Goal: Communication & Community: Ask a question

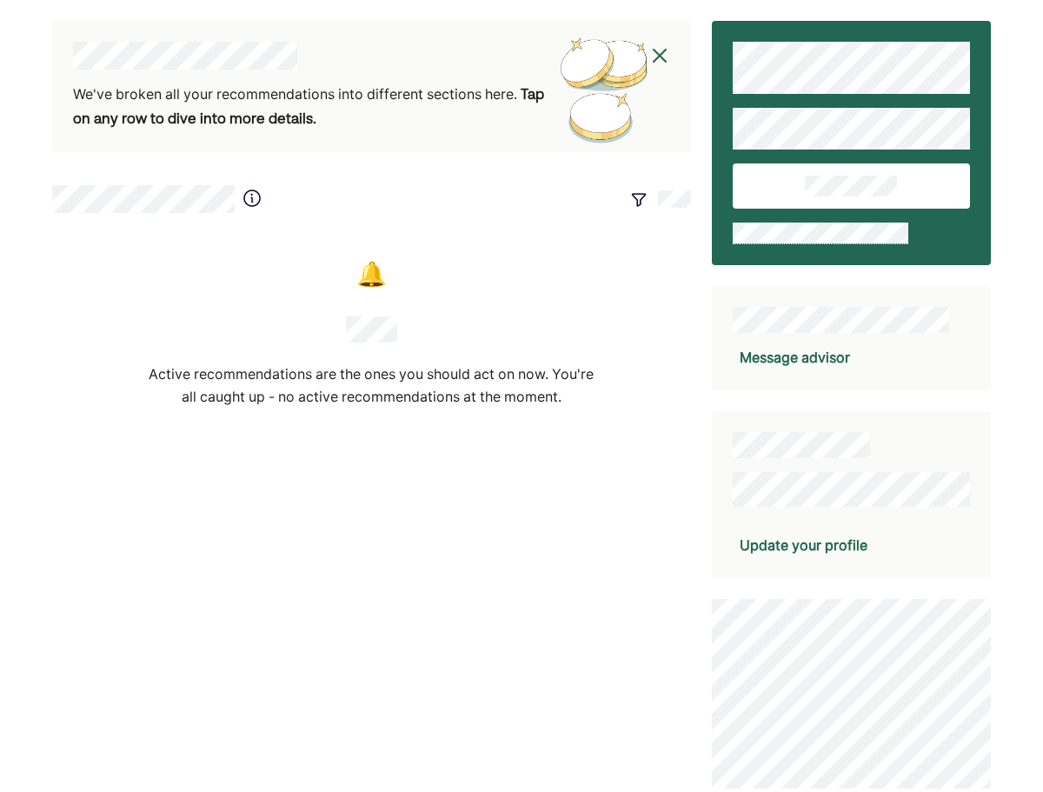
click at [781, 349] on div "Message advisor" at bounding box center [795, 357] width 110 height 21
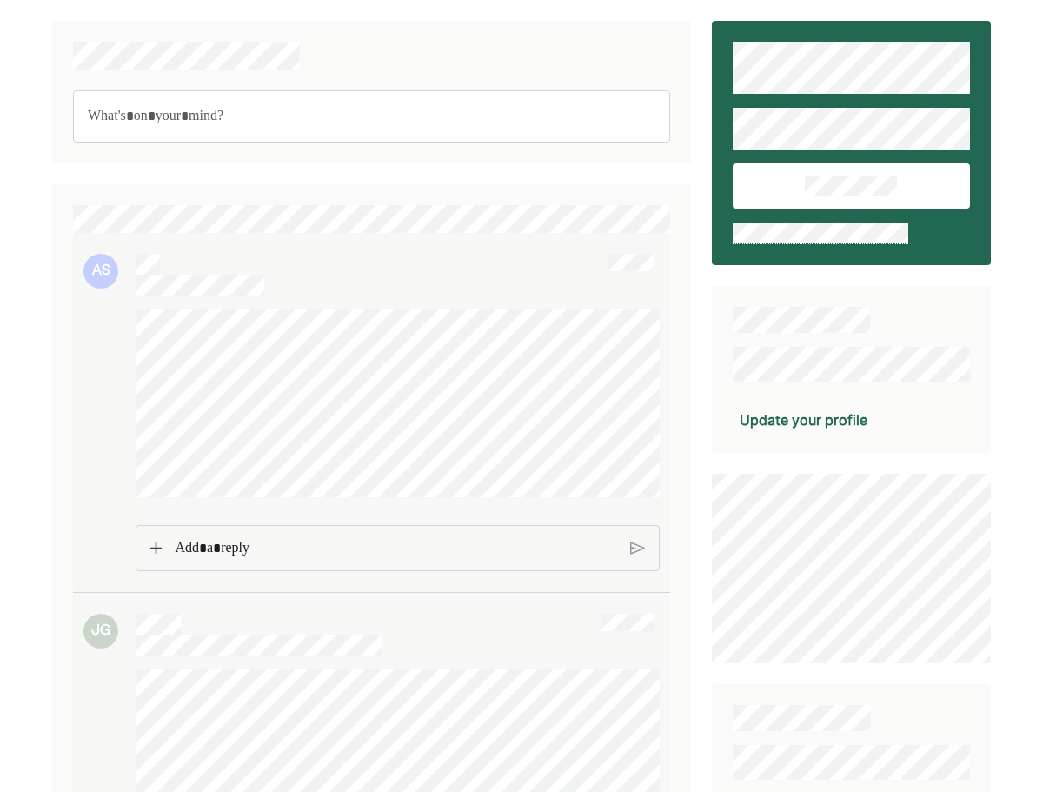
click at [385, 560] on p "Rich Text Editor. Editing area: main" at bounding box center [396, 548] width 442 height 23
